Goal: Task Accomplishment & Management: Complete application form

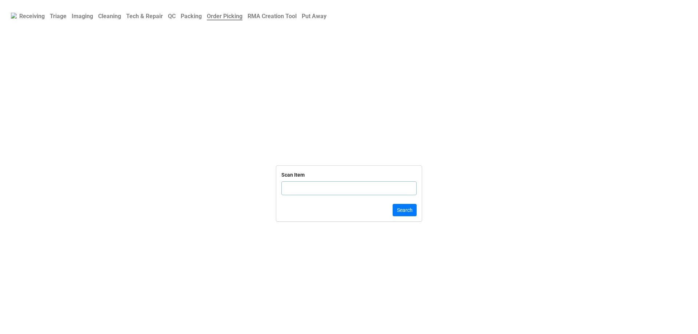
click at [295, 186] on input "text" at bounding box center [348, 188] width 135 height 14
click button "Search" at bounding box center [404, 210] width 24 height 12
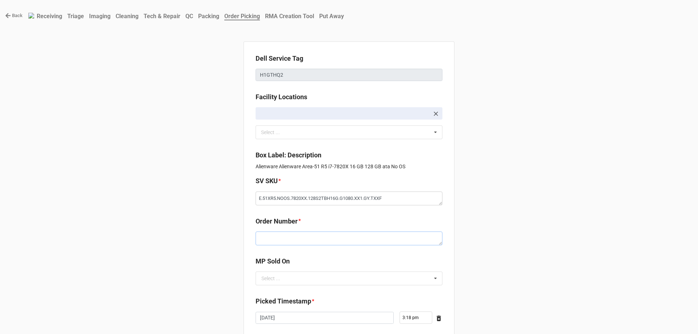
click at [308, 241] on textarea at bounding box center [348, 238] width 187 height 14
paste textarea "5032909"
type textarea "x"
type textarea "5032909"
click at [308, 279] on input "text" at bounding box center [349, 278] width 186 height 13
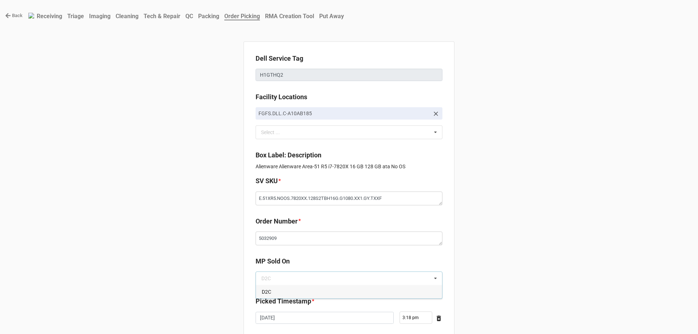
click at [300, 299] on label "Picked Timestamp" at bounding box center [283, 301] width 56 height 10
click at [299, 283] on input "text" at bounding box center [349, 278] width 186 height 13
click at [297, 288] on div "D2C" at bounding box center [349, 291] width 186 height 13
type textarea "x"
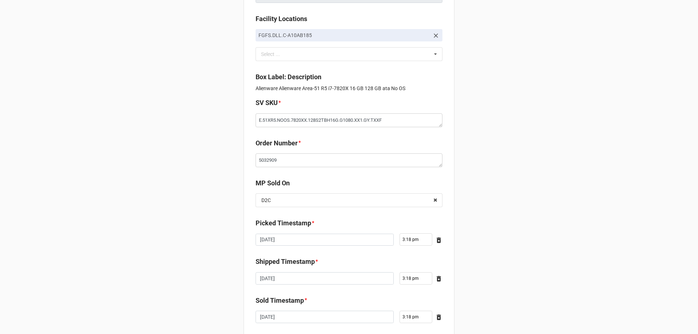
scroll to position [123, 0]
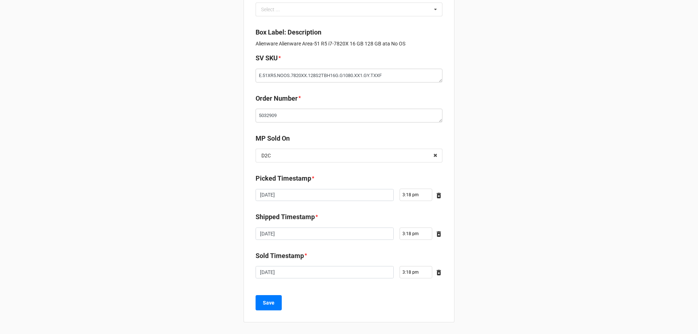
click at [280, 303] on div "Save" at bounding box center [348, 302] width 187 height 15
click at [269, 309] on button "Save" at bounding box center [268, 302] width 26 height 15
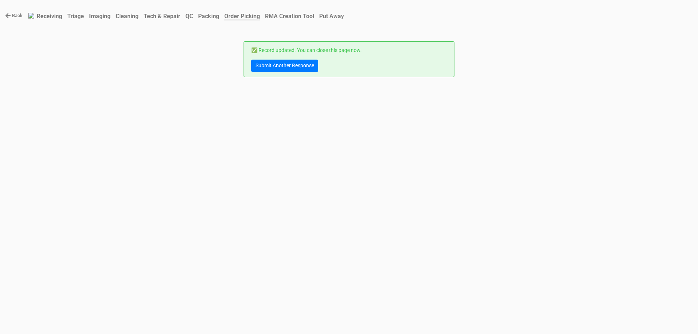
scroll to position [0, 0]
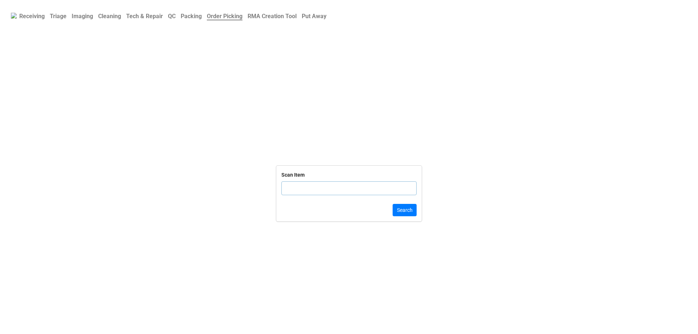
click at [330, 191] on input "text" at bounding box center [348, 188] width 135 height 14
click button "Search" at bounding box center [404, 210] width 24 height 12
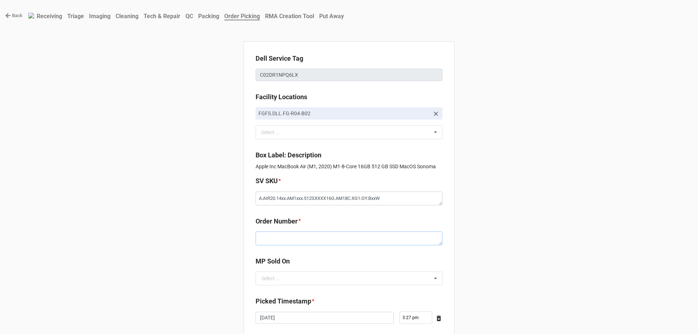
click at [307, 241] on textarea at bounding box center [348, 238] width 187 height 14
paste textarea "5032935"
type textarea "x"
type textarea "5032935"
click at [290, 283] on input "text" at bounding box center [349, 278] width 186 height 13
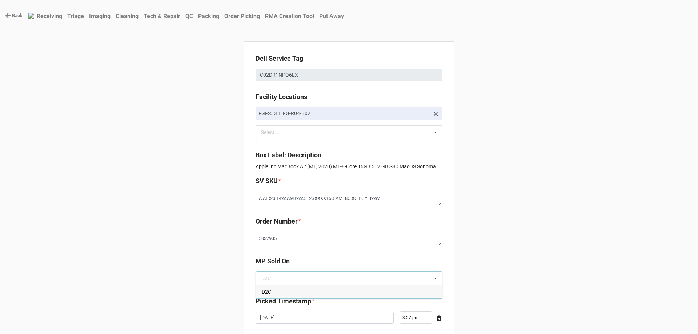
click at [290, 288] on div "D2C" at bounding box center [349, 291] width 186 height 13
type textarea "x"
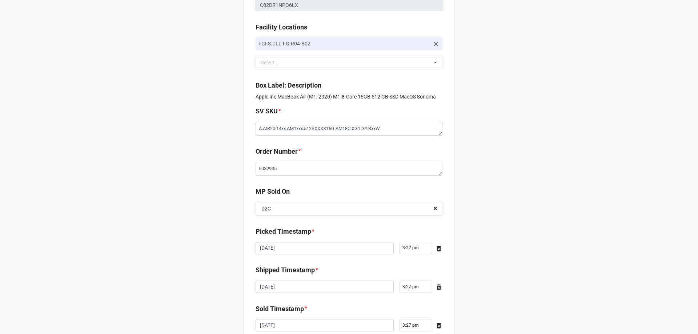
scroll to position [123, 0]
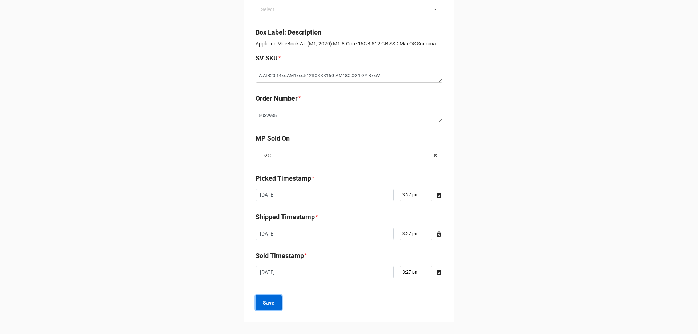
click at [259, 304] on button "Save" at bounding box center [268, 302] width 26 height 15
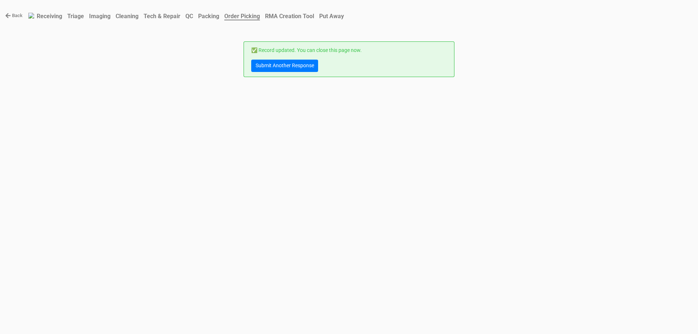
scroll to position [0, 0]
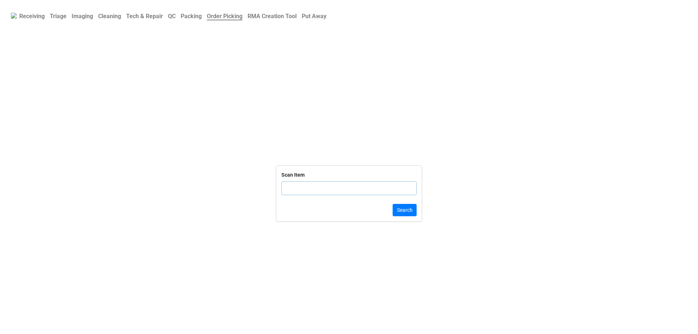
click at [305, 187] on input "text" at bounding box center [348, 188] width 135 height 14
click button "Search" at bounding box center [404, 210] width 24 height 12
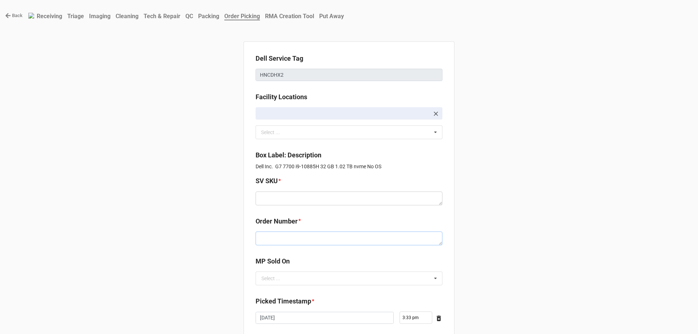
click at [296, 235] on textarea at bounding box center [348, 238] width 187 height 14
paste textarea "5032934"
type textarea "x"
type textarea "5032934"
click at [297, 199] on textarea at bounding box center [348, 198] width 187 height 14
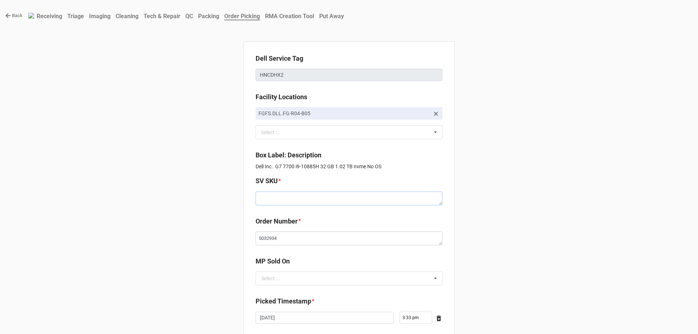
paste textarea "D.G7700.NOOS.10885H.1TBSXXXX32G.G207S.XP1.BL.BxxW"
type textarea "x"
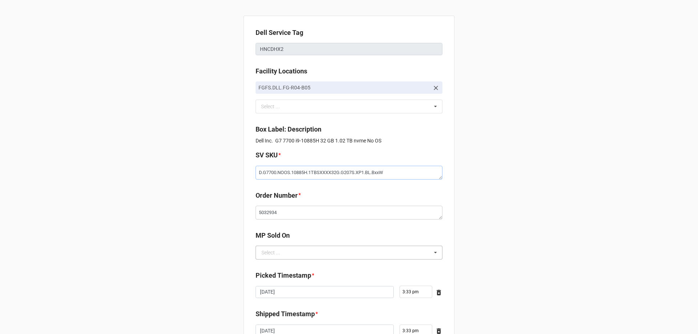
scroll to position [123, 0]
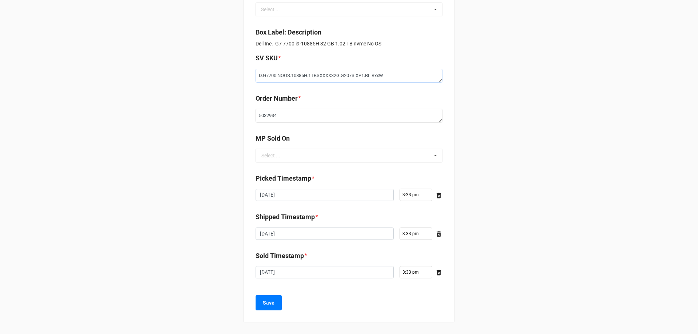
type textarea "D.G7700.NOOS.10885H.1TBSXXXX32G.G207S.XP1.BL.BxxW"
click at [319, 148] on div "MP Sold On" at bounding box center [348, 140] width 187 height 15
click at [321, 150] on input "text" at bounding box center [349, 155] width 186 height 13
click at [322, 164] on div "D2C" at bounding box center [349, 168] width 186 height 13
type textarea "x"
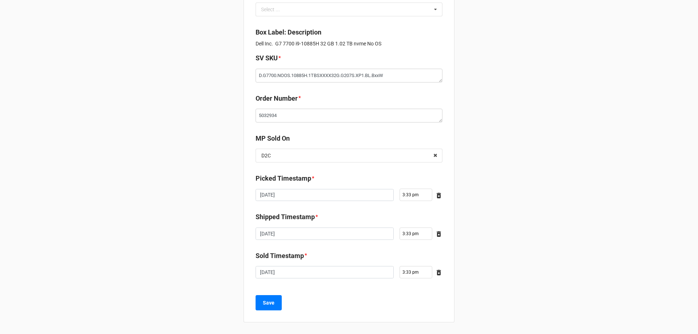
click at [270, 292] on div "Dell Service Tag HNCDHX2 Facility Locations FGFS.DLL.FG-R04-B05 Select ... No r…" at bounding box center [348, 121] width 211 height 404
click at [270, 296] on button "Save" at bounding box center [268, 302] width 26 height 15
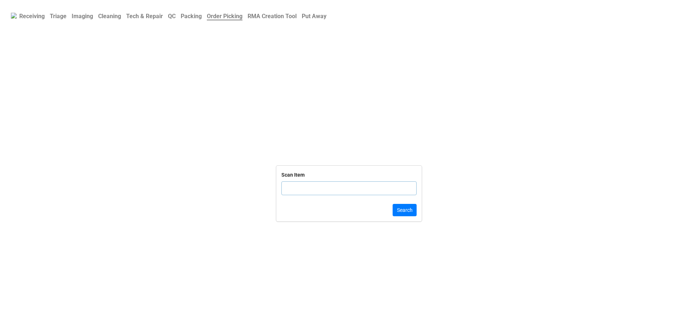
click at [313, 187] on input "text" at bounding box center [348, 188] width 135 height 14
type input "1P1JHX2"
click button "Search" at bounding box center [404, 210] width 24 height 12
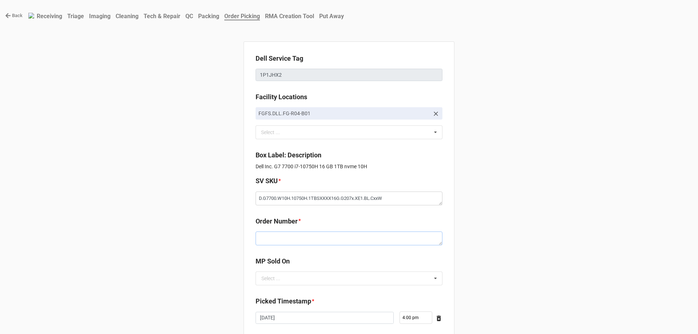
click at [358, 237] on textarea at bounding box center [348, 238] width 187 height 14
paste textarea "5032933"
type textarea "x"
type textarea "5032933"
click at [282, 275] on input "text" at bounding box center [349, 278] width 186 height 13
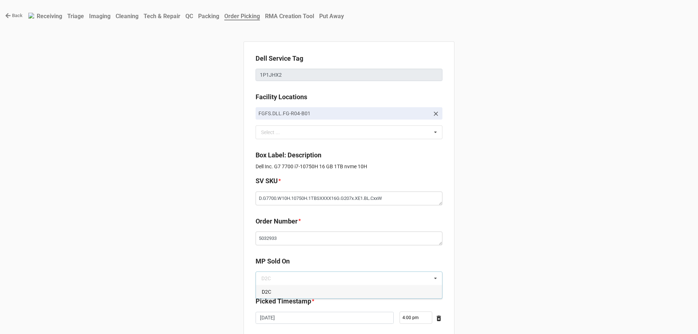
click at [279, 287] on div "D2C" at bounding box center [349, 291] width 186 height 13
type textarea "x"
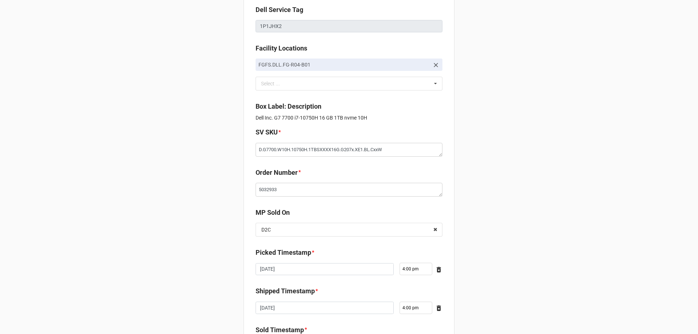
scroll to position [123, 0]
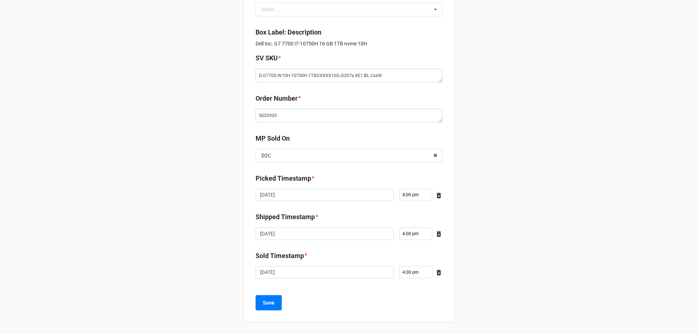
click at [258, 312] on div "Dell Service Tag 1P1JHX2 Facility Locations FGFS.DLL.FG-R04-B01 Select ... No r…" at bounding box center [348, 121] width 211 height 404
click at [258, 310] on button "Save" at bounding box center [268, 302] width 26 height 15
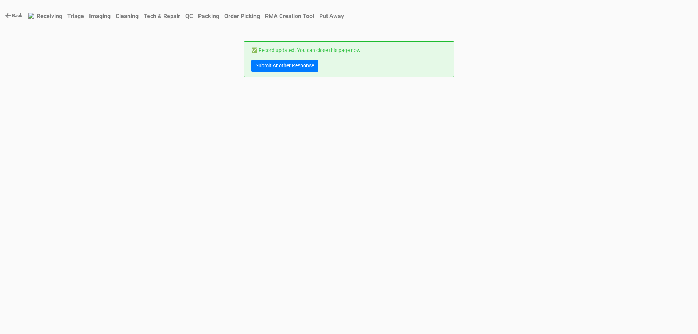
scroll to position [0, 0]
